Goal: Information Seeking & Learning: Learn about a topic

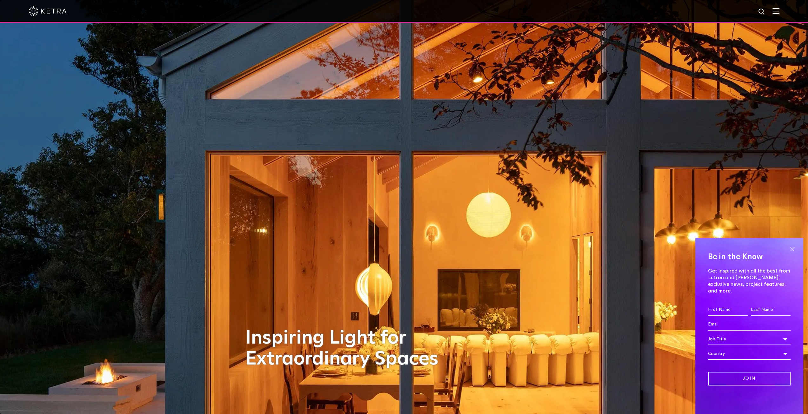
click at [791, 254] on span at bounding box center [792, 250] width 10 height 10
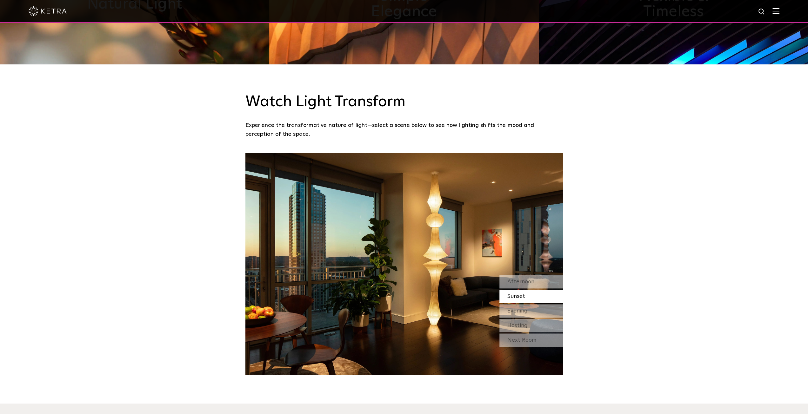
scroll to position [635, 0]
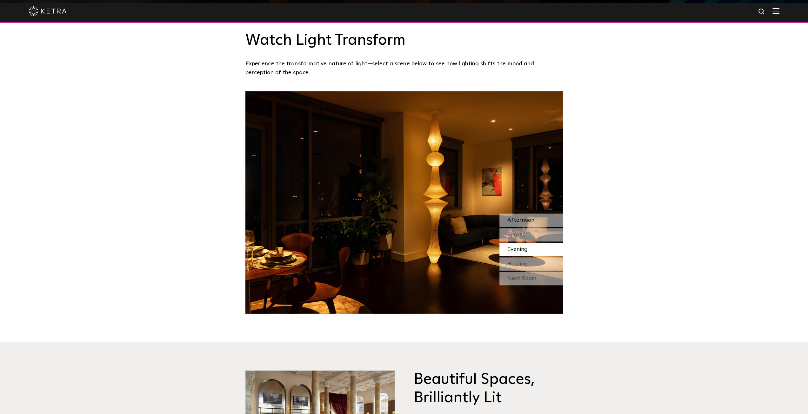
click at [522, 222] on span "Afternoon" at bounding box center [520, 220] width 27 height 6
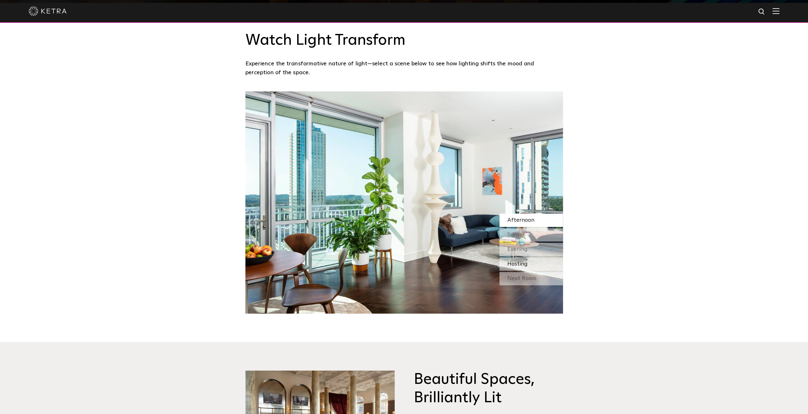
click at [537, 265] on div "Hosting" at bounding box center [530, 263] width 63 height 13
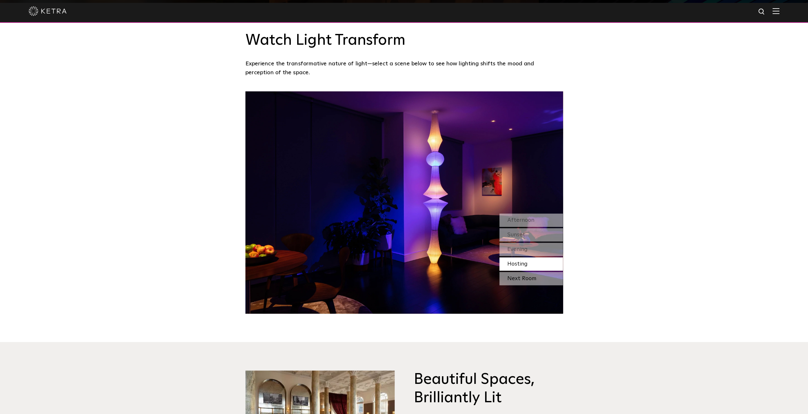
click at [531, 275] on div "Next Room" at bounding box center [530, 278] width 63 height 13
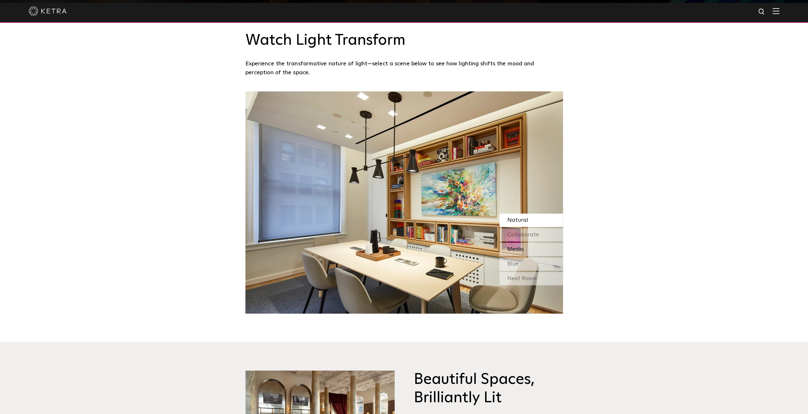
click at [524, 248] on div "Media" at bounding box center [530, 249] width 63 height 13
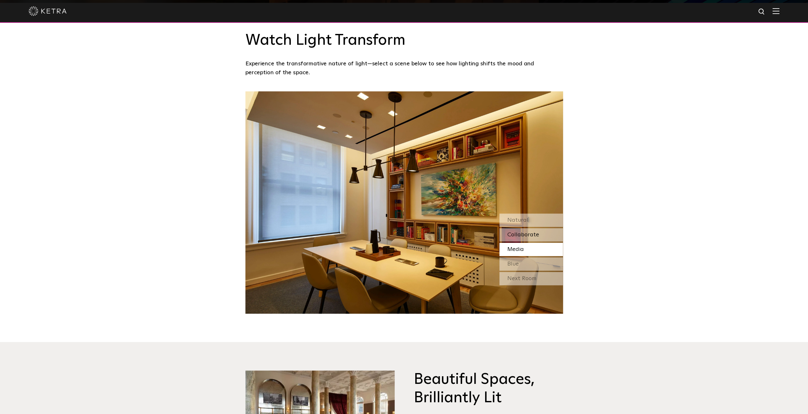
click at [526, 236] on span "Collaborate" at bounding box center [523, 235] width 32 height 6
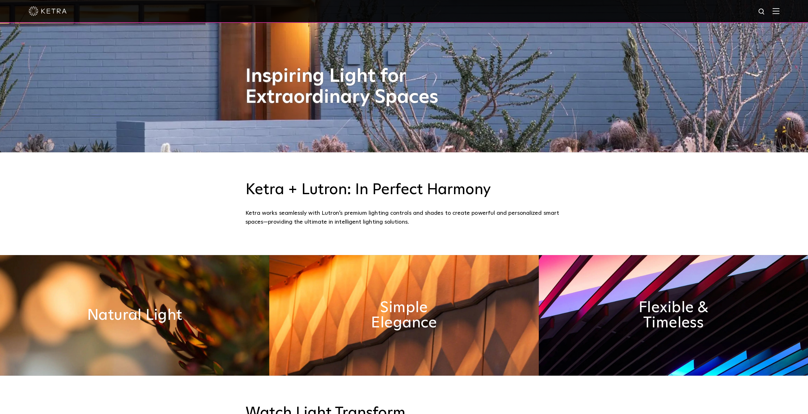
scroll to position [255, 0]
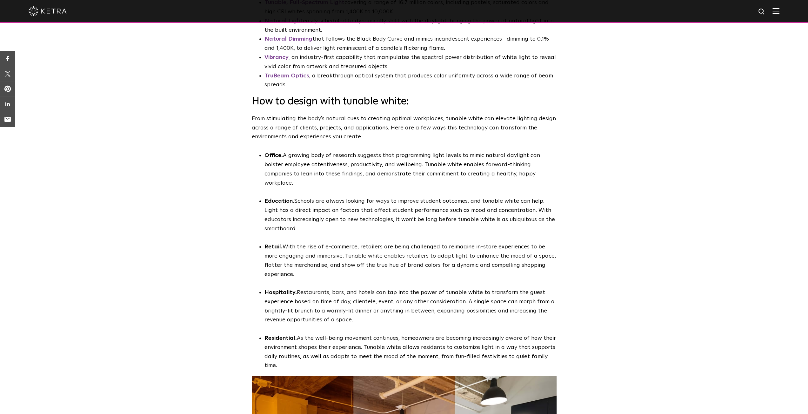
scroll to position [1777, 0]
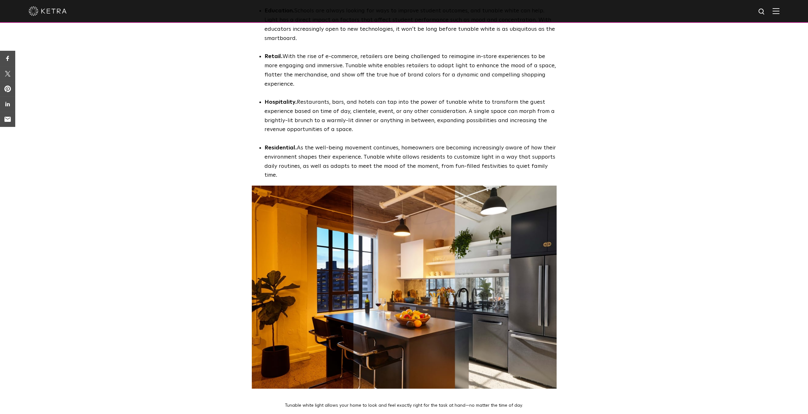
click at [457, 236] on img at bounding box center [404, 287] width 305 height 203
